Goal: Information Seeking & Learning: Learn about a topic

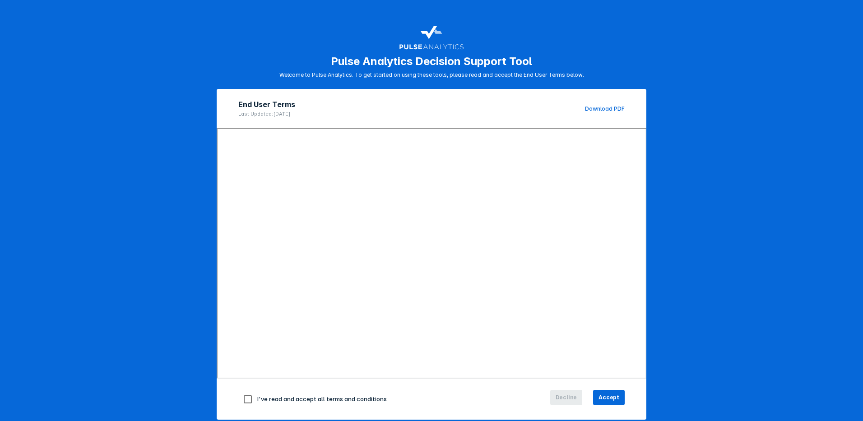
click at [242, 397] on input "checkbox" at bounding box center [247, 399] width 19 height 19
checkbox input "true"
click at [609, 399] on span "Accept" at bounding box center [609, 397] width 21 height 8
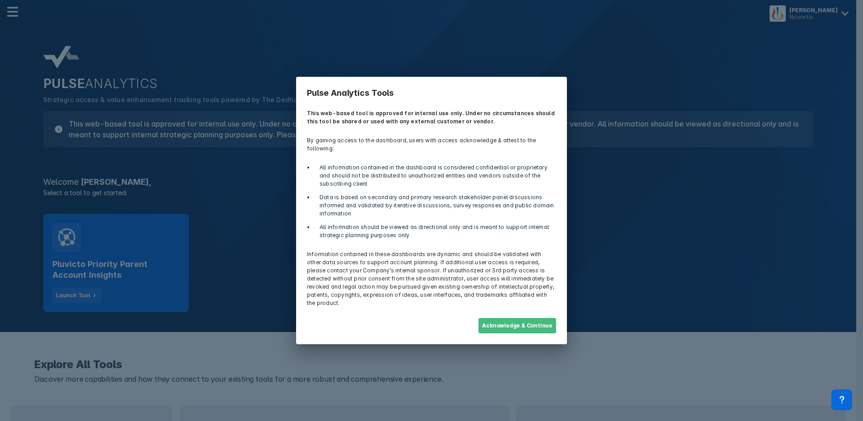
click at [511, 322] on button "Acknowledge & Continue" at bounding box center [517, 325] width 78 height 15
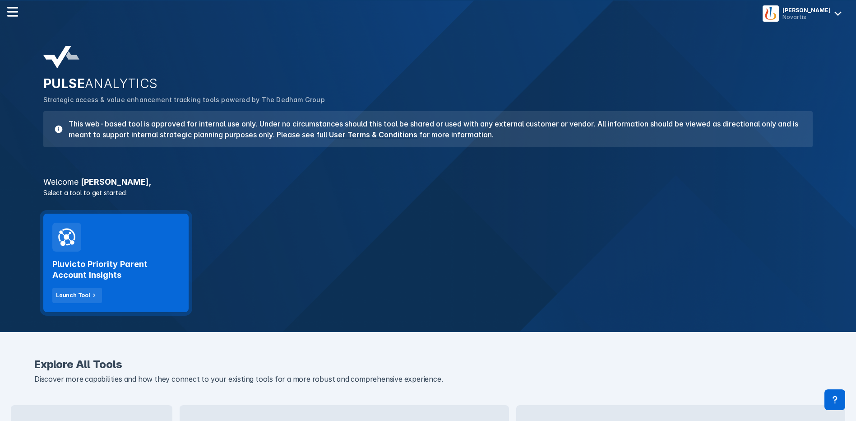
click at [107, 276] on h2 "Pluvicto Priority Parent Account Insights" at bounding box center [115, 270] width 127 height 22
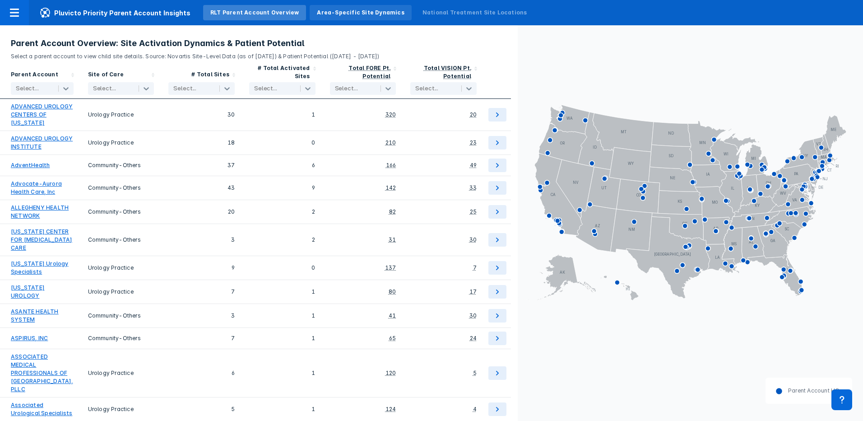
click at [343, 5] on div "Area-Specific Site Dynamics" at bounding box center [361, 12] width 102 height 15
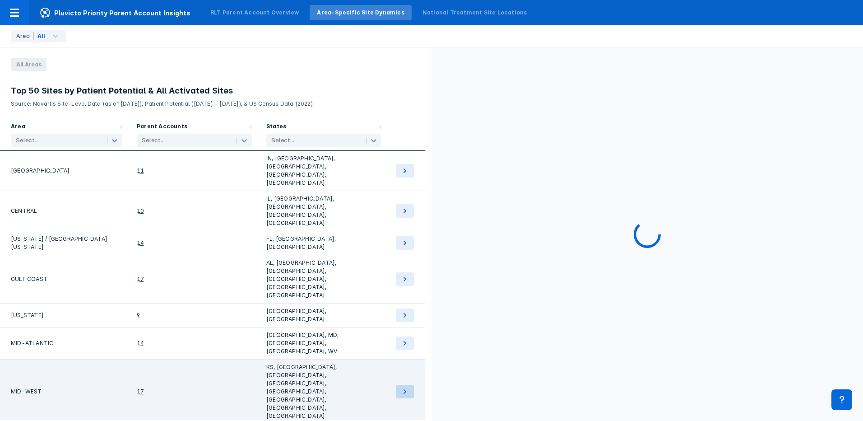
click at [411, 385] on button at bounding box center [405, 392] width 18 height 14
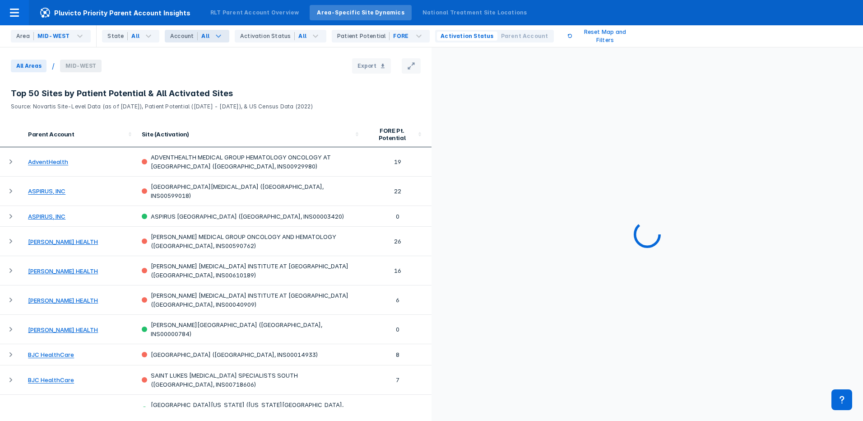
click at [215, 38] on icon at bounding box center [218, 36] width 11 height 11
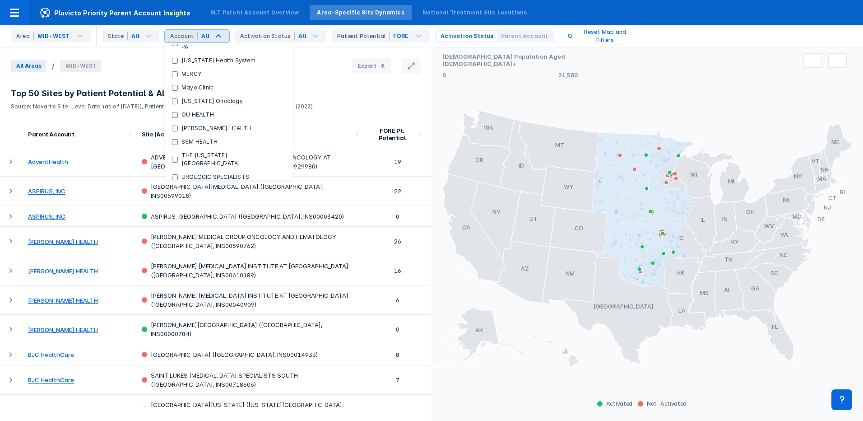
scroll to position [45, 0]
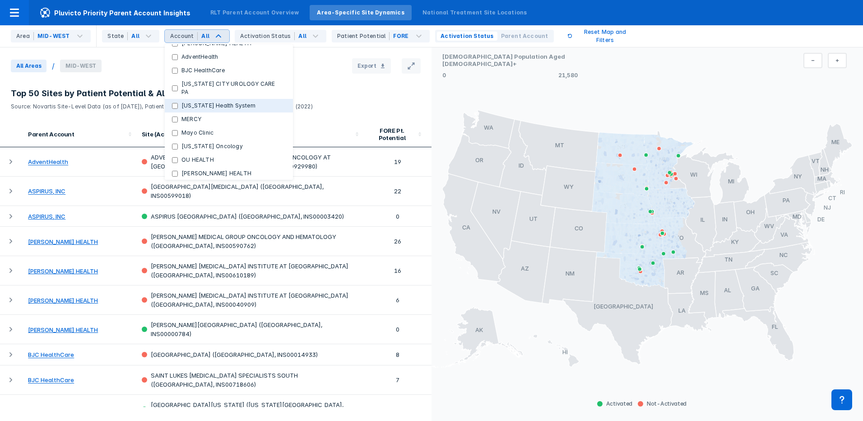
click at [178, 102] on label "[US_STATE] Health System" at bounding box center [218, 106] width 81 height 8
click at [174, 103] on System "[US_STATE] Health System" at bounding box center [175, 106] width 6 height 6
checkbox System "true"
checkbox input "false"
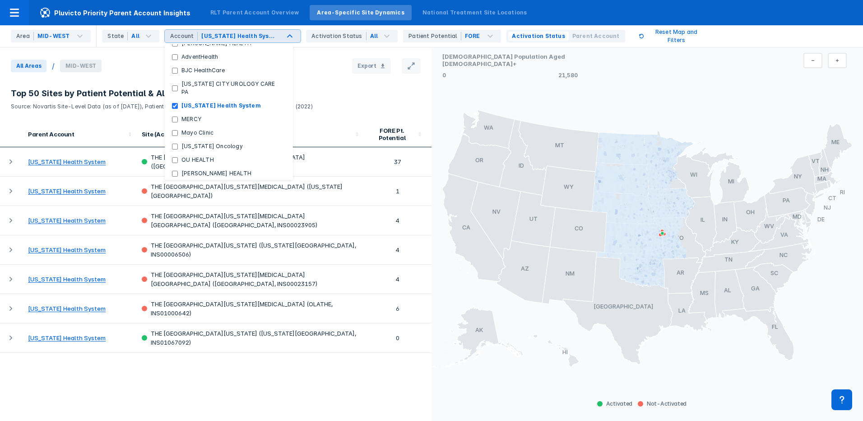
click at [176, 362] on div "Parent Account Site (Activation) FORE Pt. Potential [US_STATE] Health System TH…" at bounding box center [216, 263] width 432 height 285
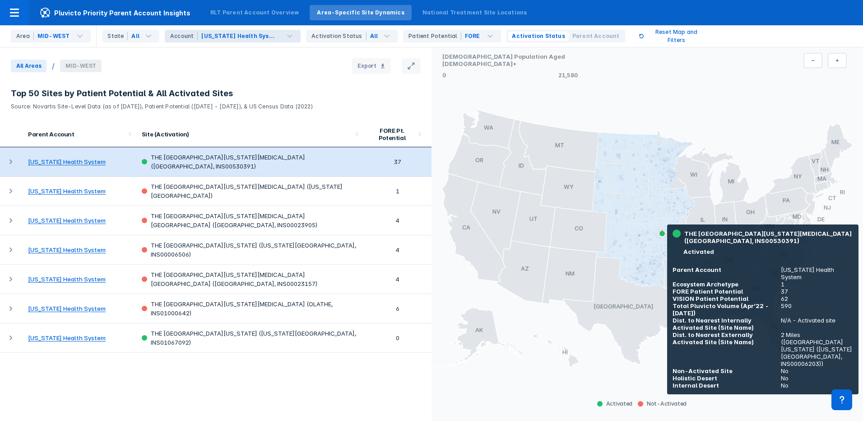
click at [266, 161] on div "THE [GEOGRAPHIC_DATA][US_STATE][MEDICAL_DATA] ([GEOGRAPHIC_DATA], INS00530391)" at bounding box center [250, 162] width 216 height 18
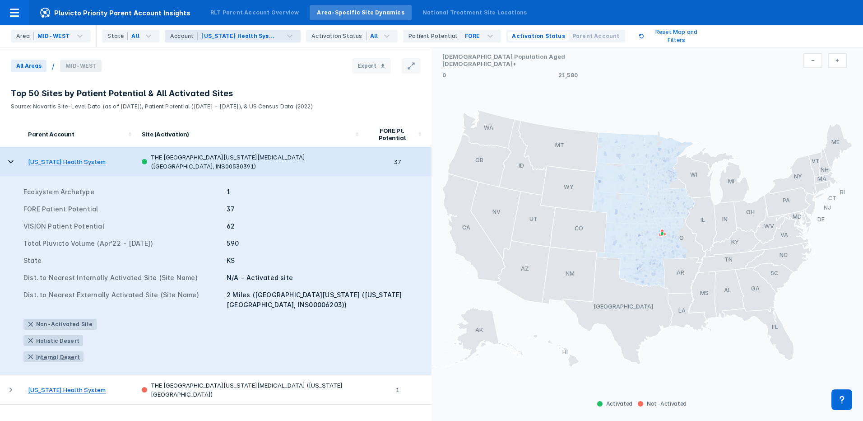
click at [289, 116] on header "Top 50 Sites by Patient Potential & All Activated Sites Source: Novartis Site-L…" at bounding box center [216, 102] width 432 height 37
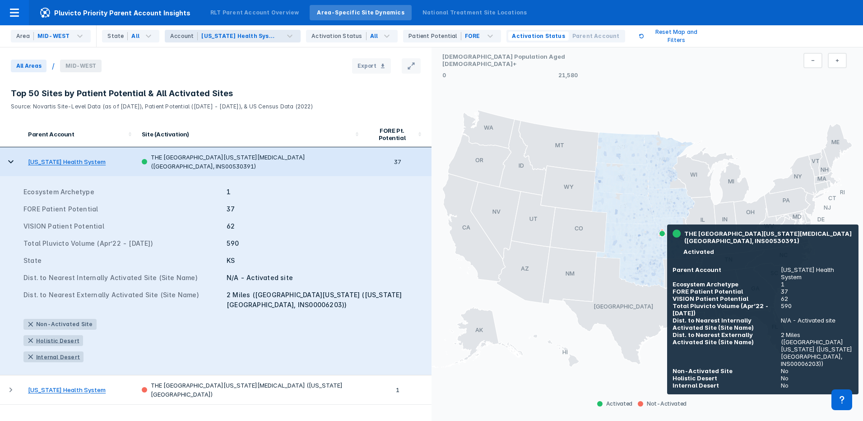
click at [4, 161] on td at bounding box center [11, 161] width 23 height 29
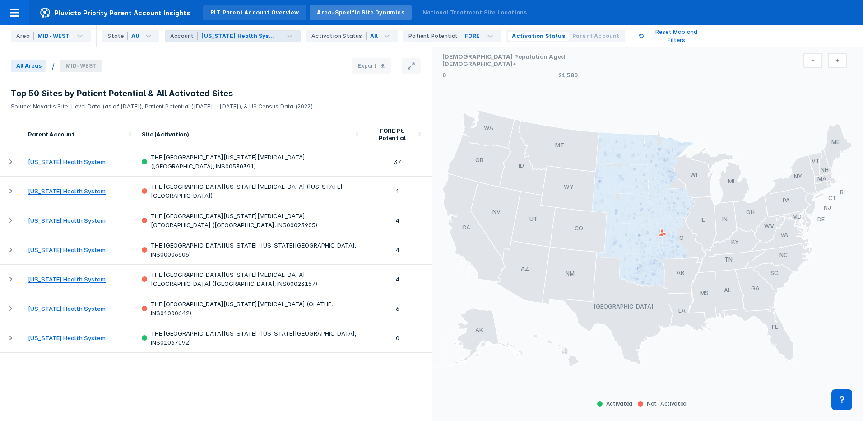
click at [241, 10] on div "RLT Parent Account Overview" at bounding box center [254, 13] width 88 height 8
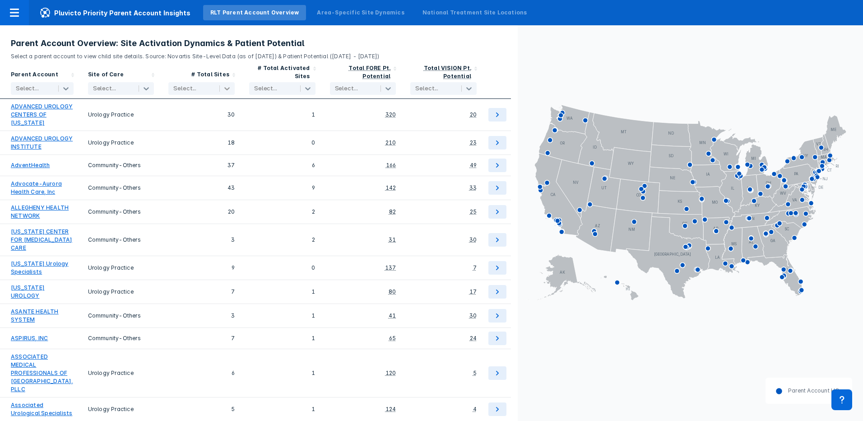
click at [230, 85] on icon at bounding box center [227, 88] width 9 height 9
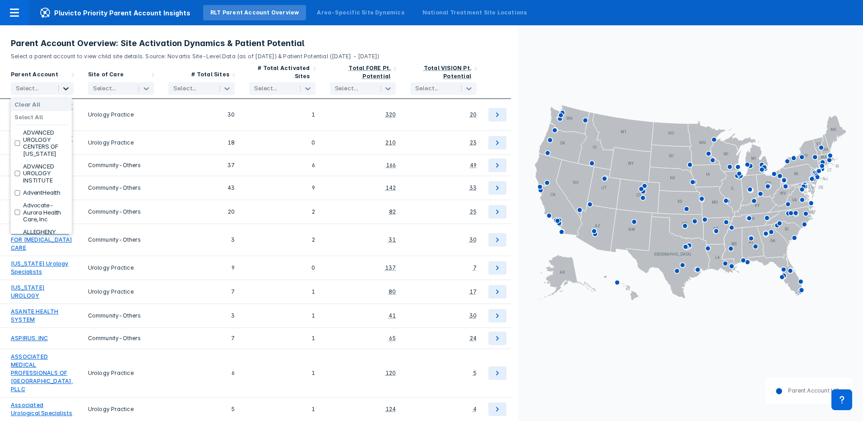
click at [68, 88] on icon at bounding box center [65, 88] width 5 height 3
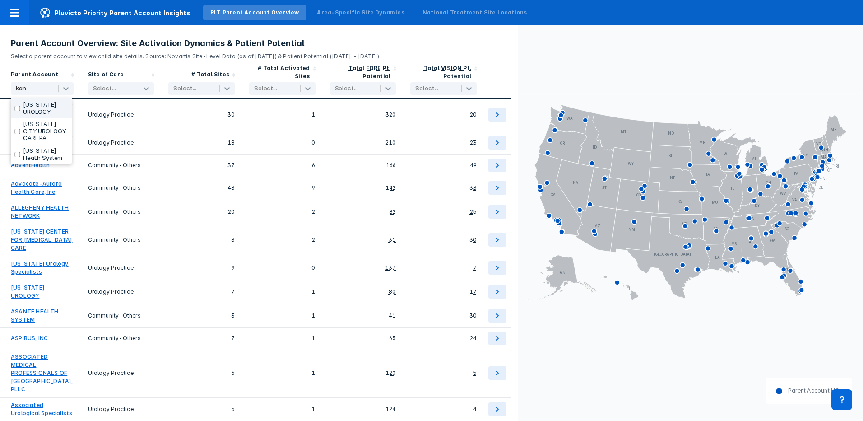
type input "kans"
click at [37, 153] on label "[US_STATE] Health System" at bounding box center [45, 154] width 45 height 14
checkbox input "true"
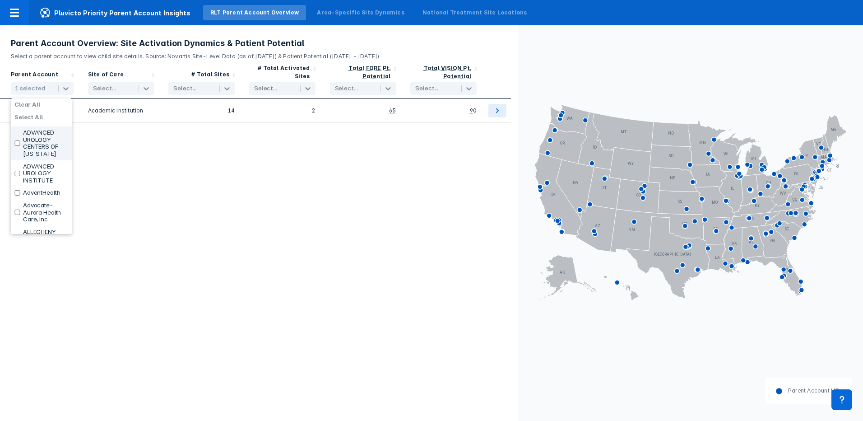
click at [605, 70] on icon "AL AK AZ AR CA CO CT DE FL [GEOGRAPHIC_DATA] HI ID IL IN [GEOGRAPHIC_DATA] [GEO…" at bounding box center [690, 201] width 345 height 352
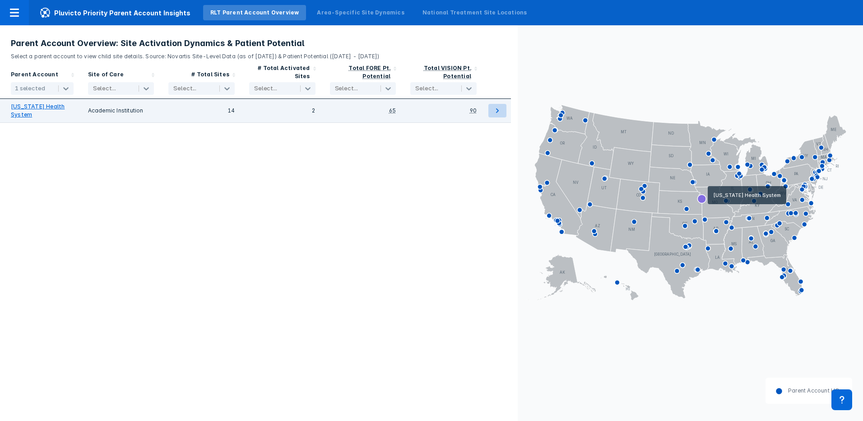
click at [501, 108] on icon at bounding box center [497, 110] width 11 height 11
